Goal: Task Accomplishment & Management: Manage account settings

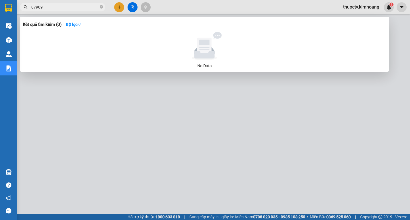
type input "079093"
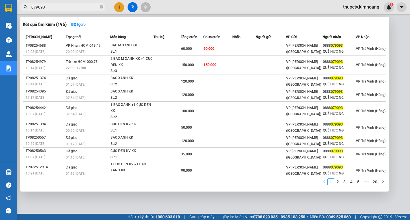
click at [46, 7] on input "079093" at bounding box center [64, 7] width 67 height 6
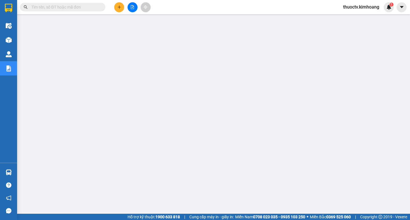
click at [349, 6] on span "thuoctv.kimhoang" at bounding box center [360, 6] width 45 height 7
click at [348, 17] on span "Đăng xuất" at bounding box center [363, 18] width 34 height 6
